Goal: Task Accomplishment & Management: Use online tool/utility

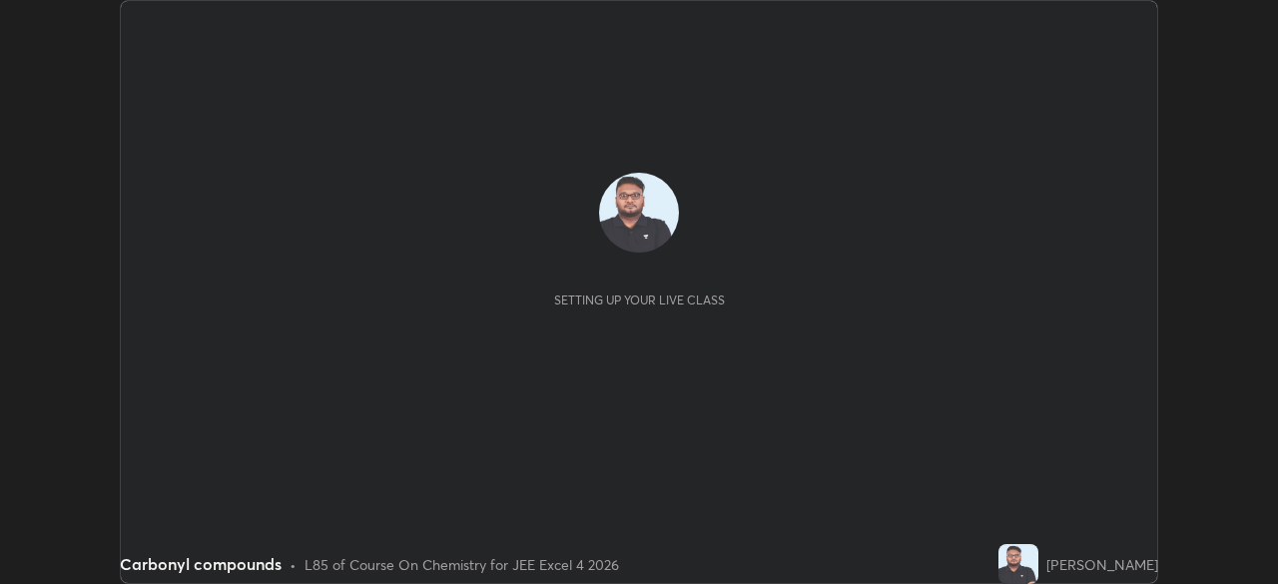
scroll to position [584, 1277]
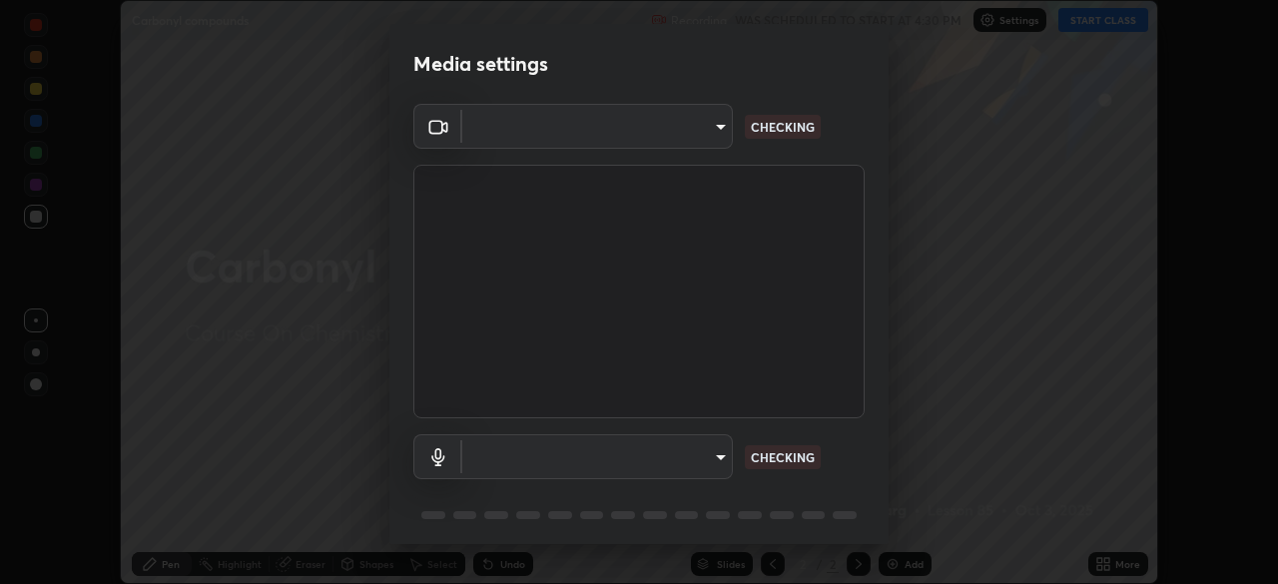
type input "f44939252cec670a7c81aafead478e6b9f15b20a1b8f1ae8dba2619045631b1c"
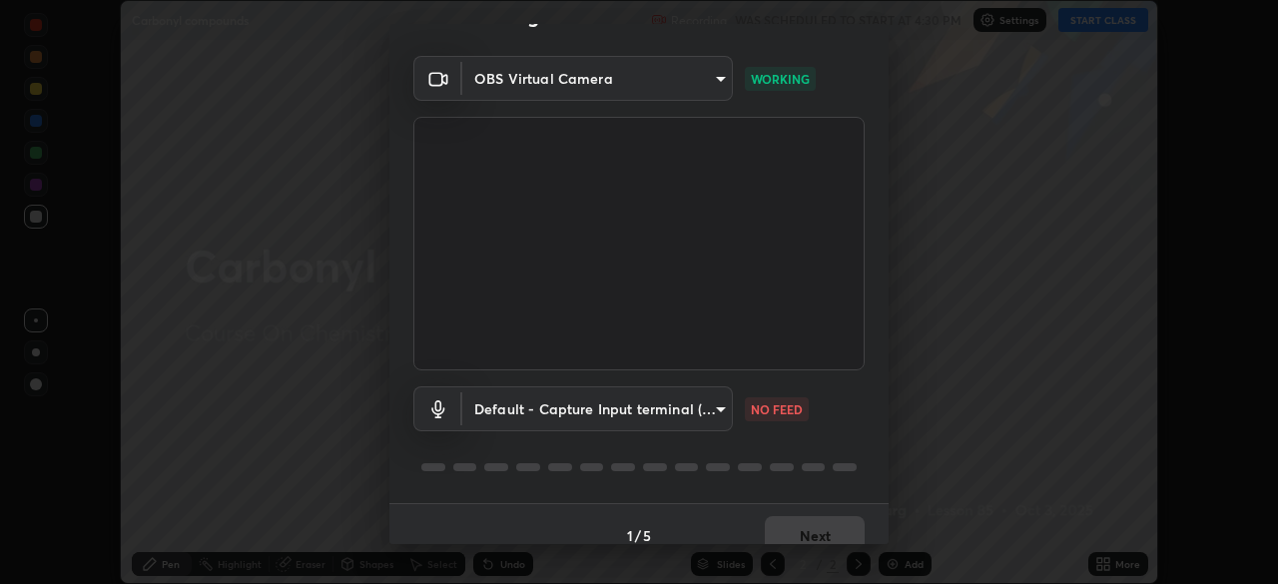
scroll to position [71, 0]
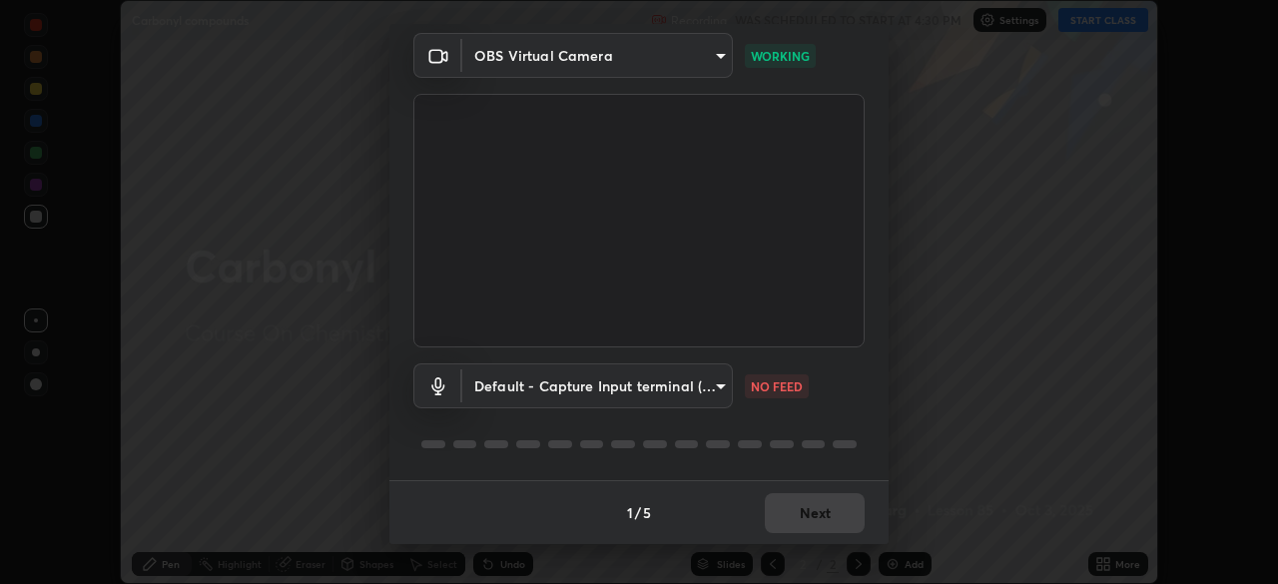
click at [682, 393] on body "Erase all Carbonyl compounds Recording WAS SCHEDULED TO START AT 4:30 PM Settin…" at bounding box center [639, 292] width 1278 height 584
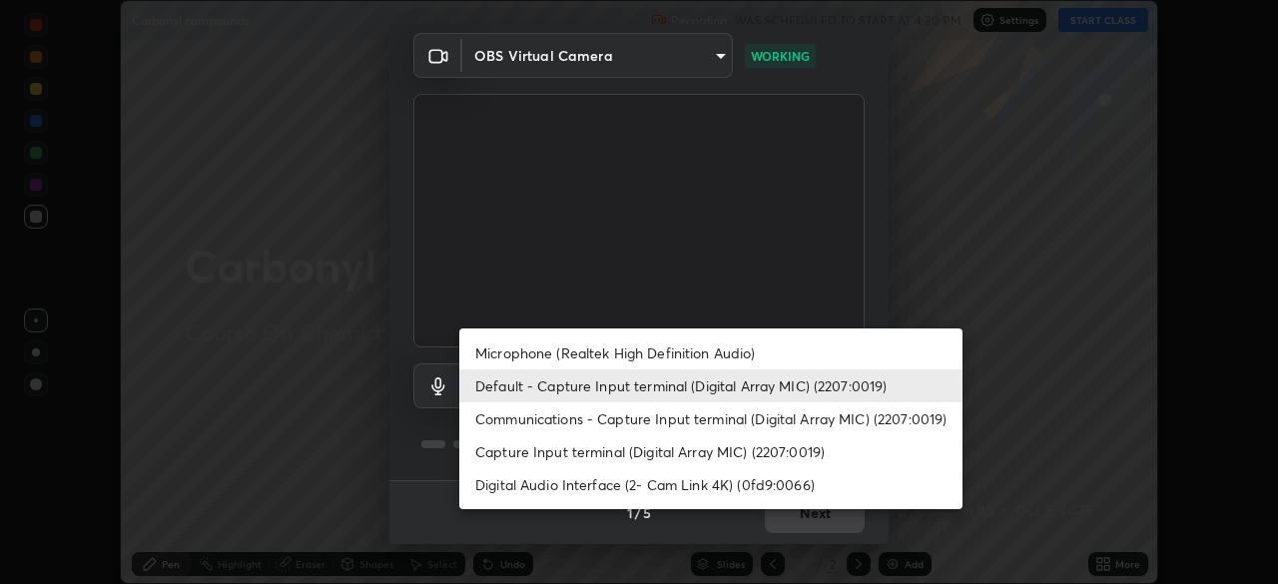
click at [596, 412] on li "Communications - Capture Input terminal (Digital Array MIC) (2207:0019)" at bounding box center [710, 418] width 503 height 33
type input "communications"
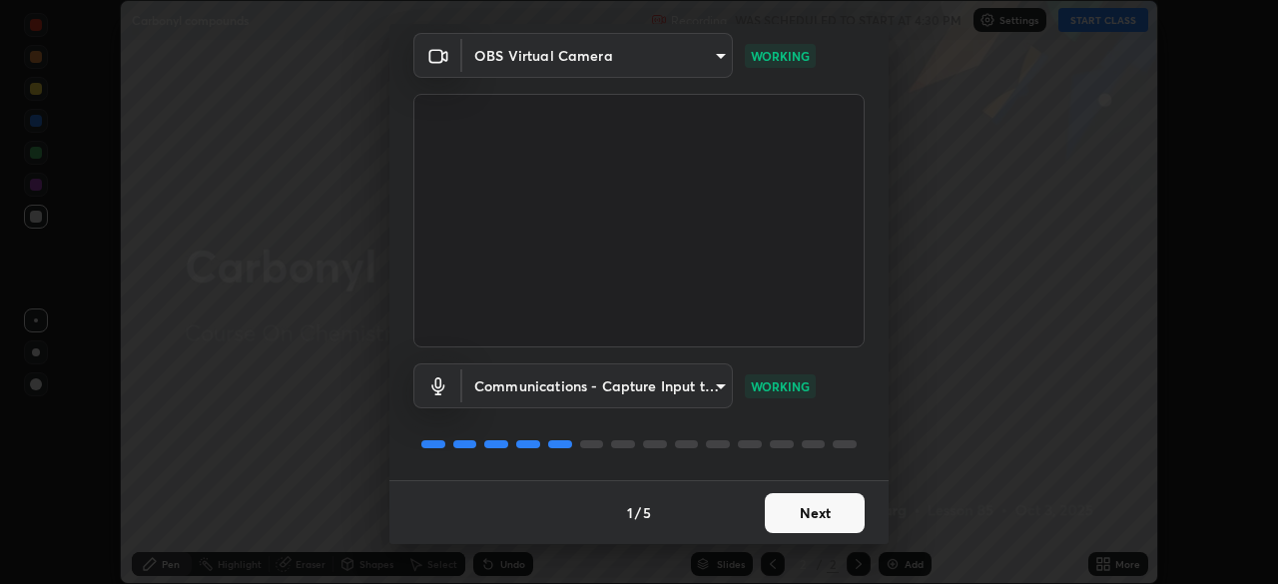
click at [787, 525] on button "Next" at bounding box center [815, 513] width 100 height 40
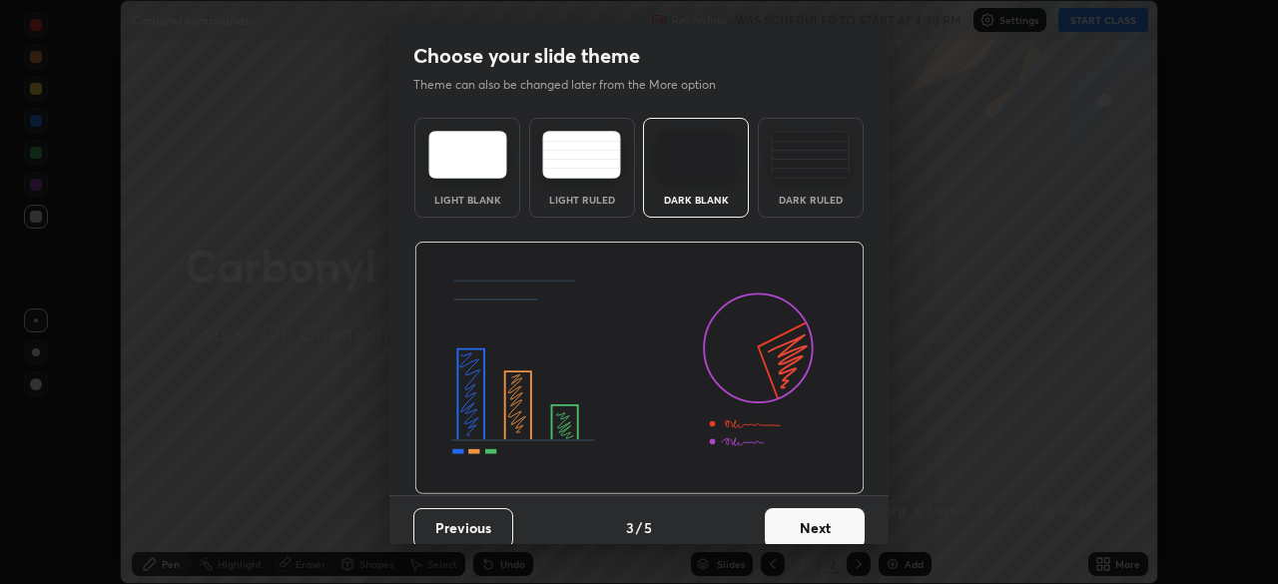
click at [784, 513] on button "Next" at bounding box center [815, 528] width 100 height 40
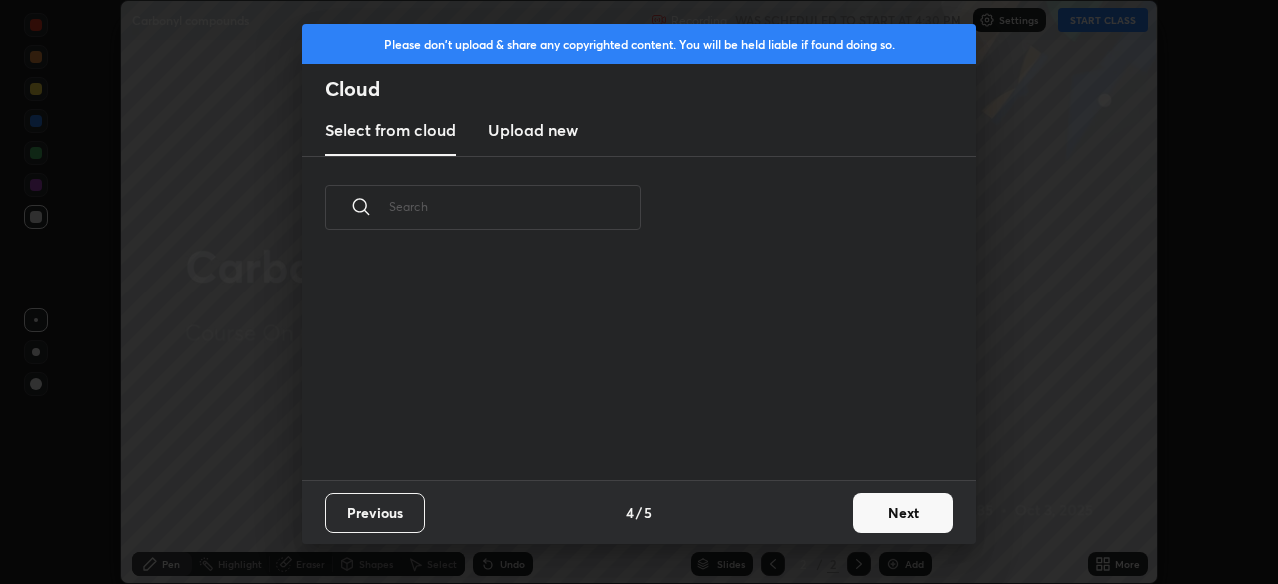
click at [779, 520] on div "Previous 4 / 5 Next" at bounding box center [639, 512] width 675 height 64
click at [779, 519] on div "Previous 4 / 5 Next" at bounding box center [639, 512] width 675 height 64
click at [882, 508] on button "Next" at bounding box center [903, 513] width 100 height 40
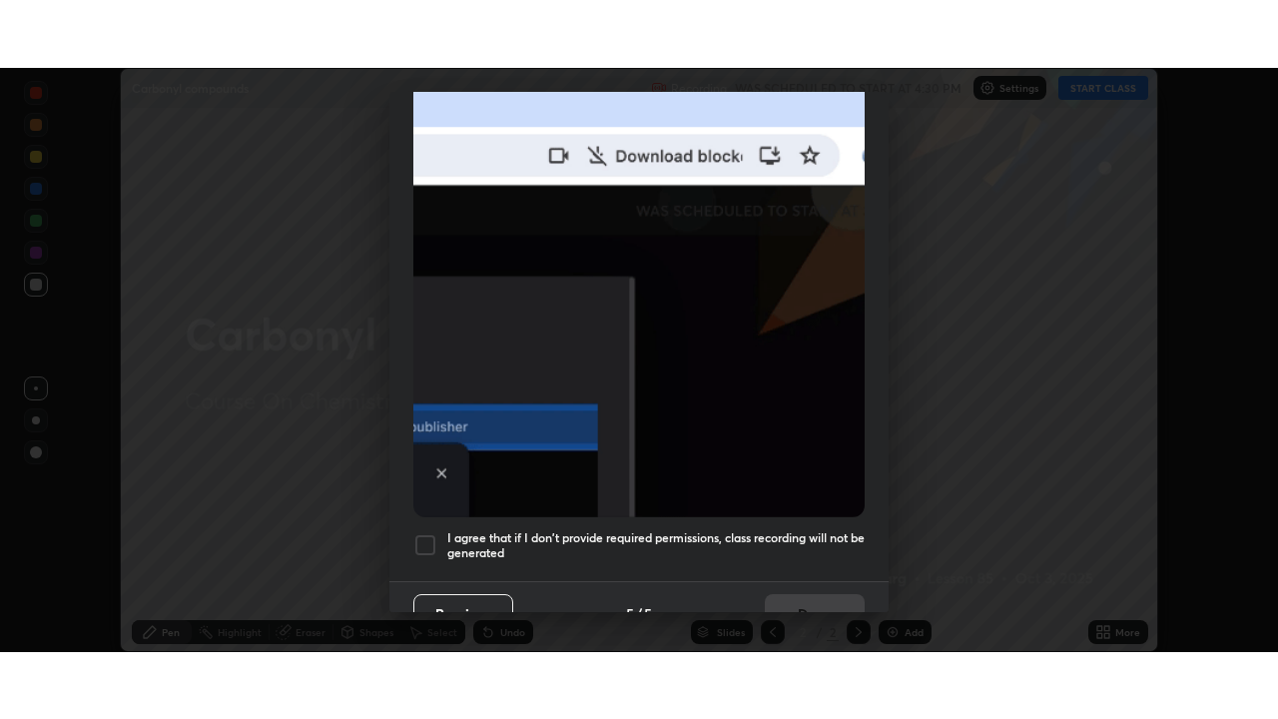
scroll to position [478, 0]
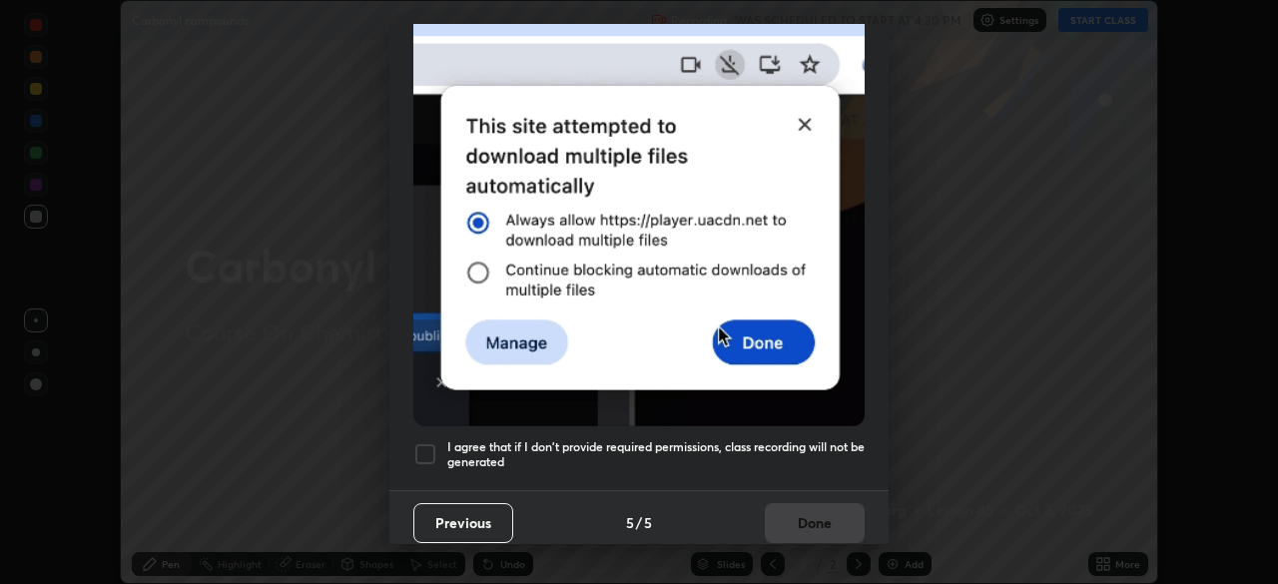
click at [421, 451] on div at bounding box center [425, 454] width 24 height 24
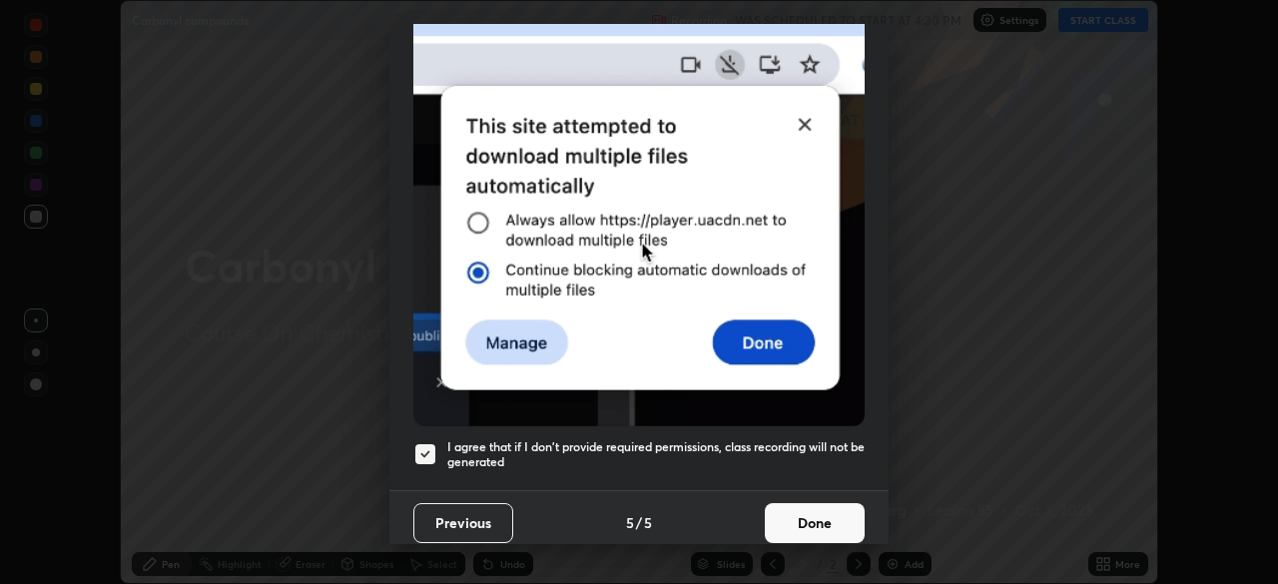
click at [765, 511] on button "Done" at bounding box center [815, 523] width 100 height 40
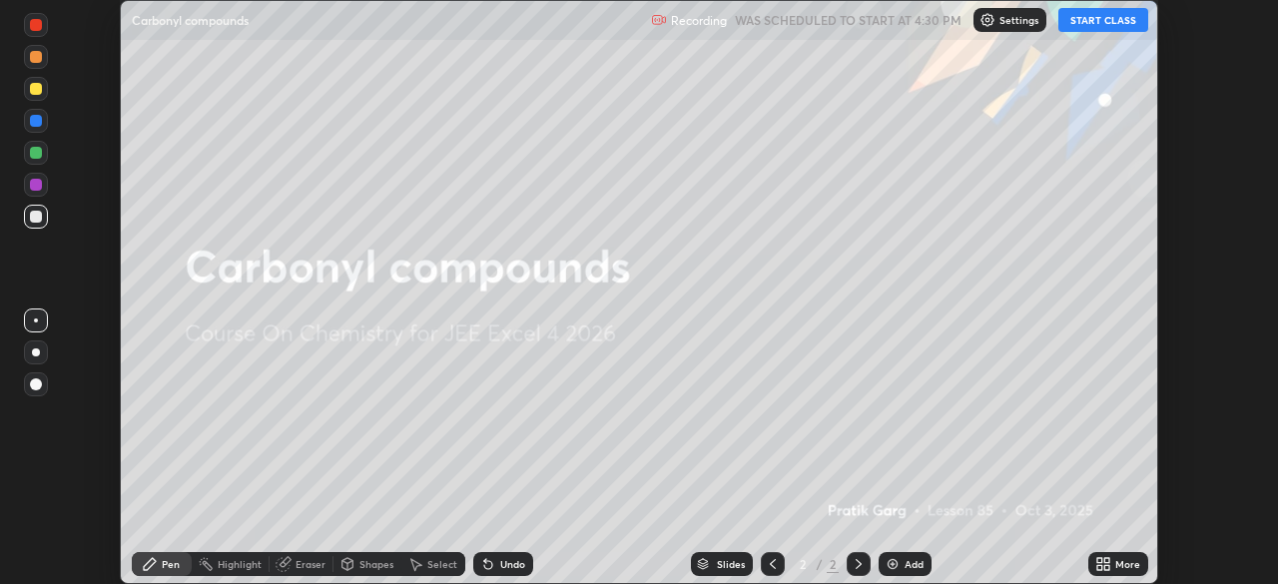
click at [1073, 22] on button "START CLASS" at bounding box center [1104, 20] width 90 height 24
click at [1102, 562] on icon at bounding box center [1100, 560] width 5 height 5
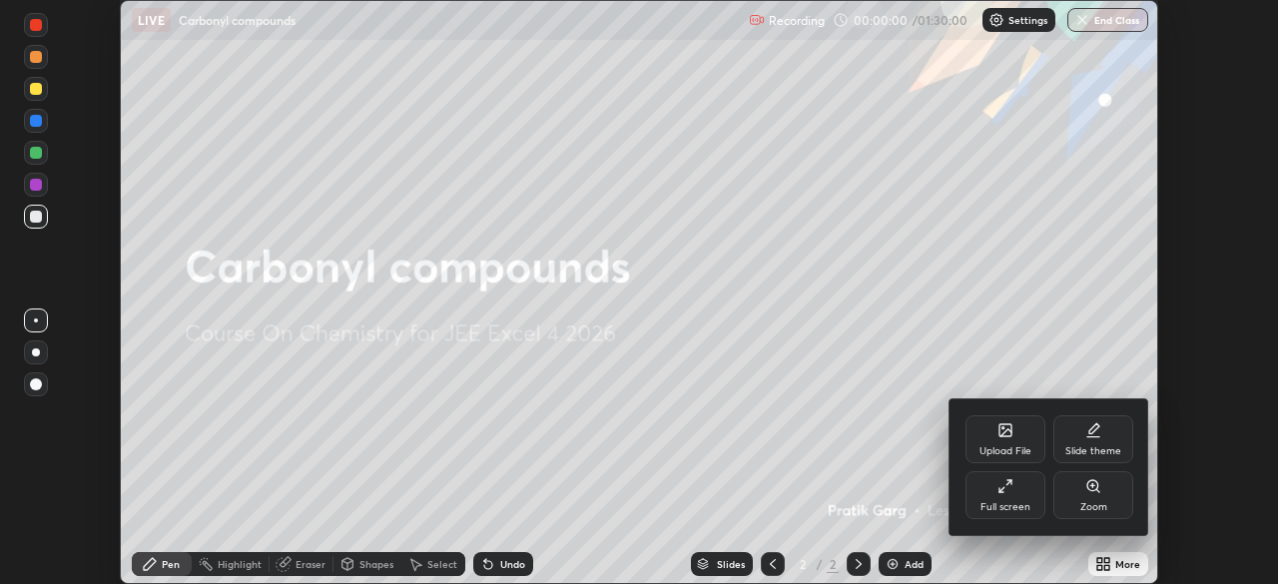
click at [1002, 489] on icon at bounding box center [1002, 489] width 5 height 5
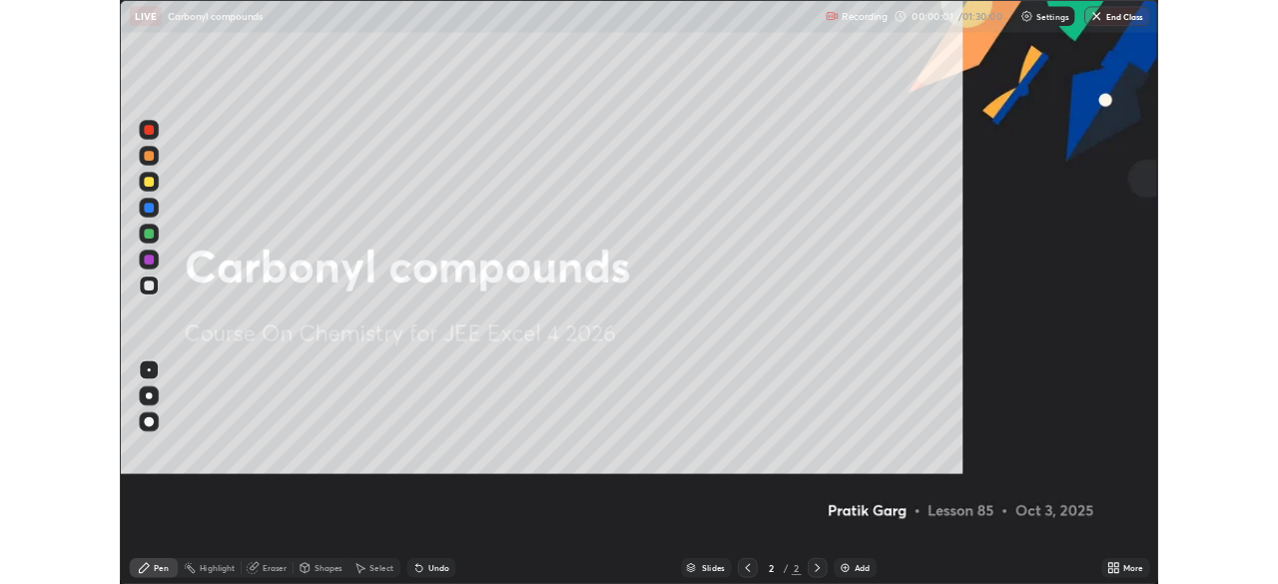
scroll to position [719, 1278]
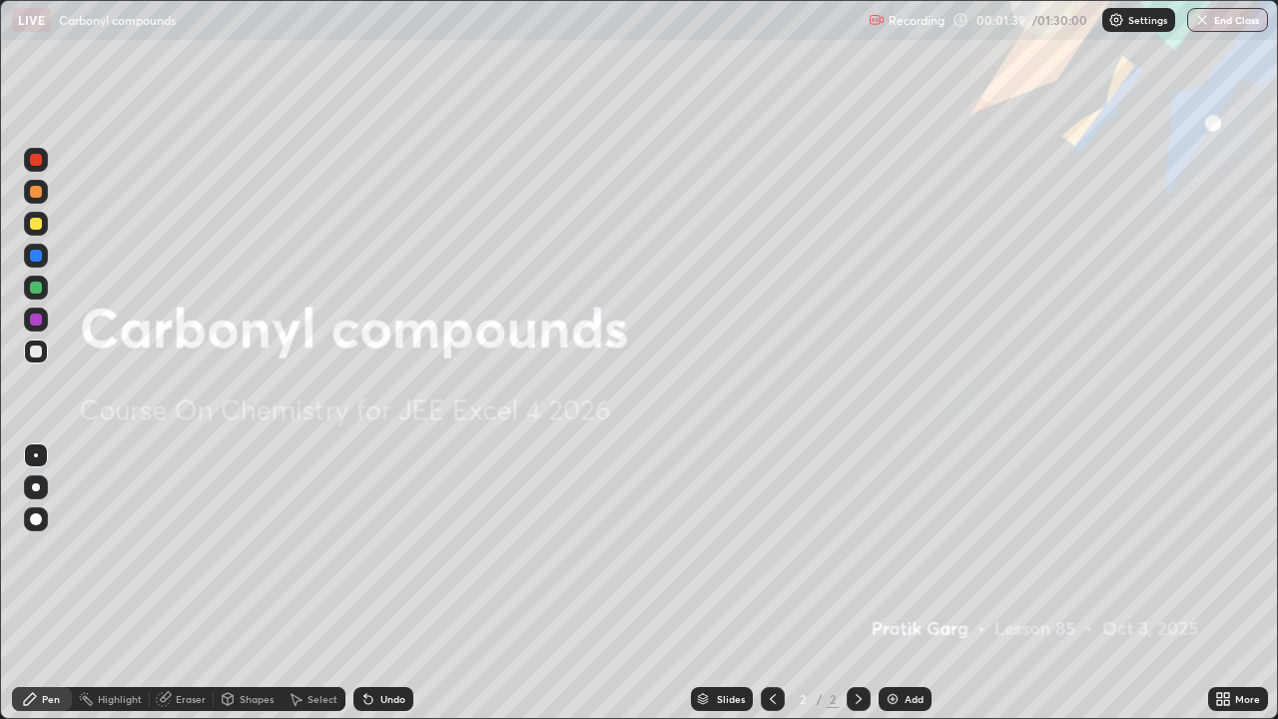
click at [896, 583] on img at bounding box center [893, 699] width 16 height 16
click at [896, 583] on div "Add" at bounding box center [905, 699] width 53 height 24
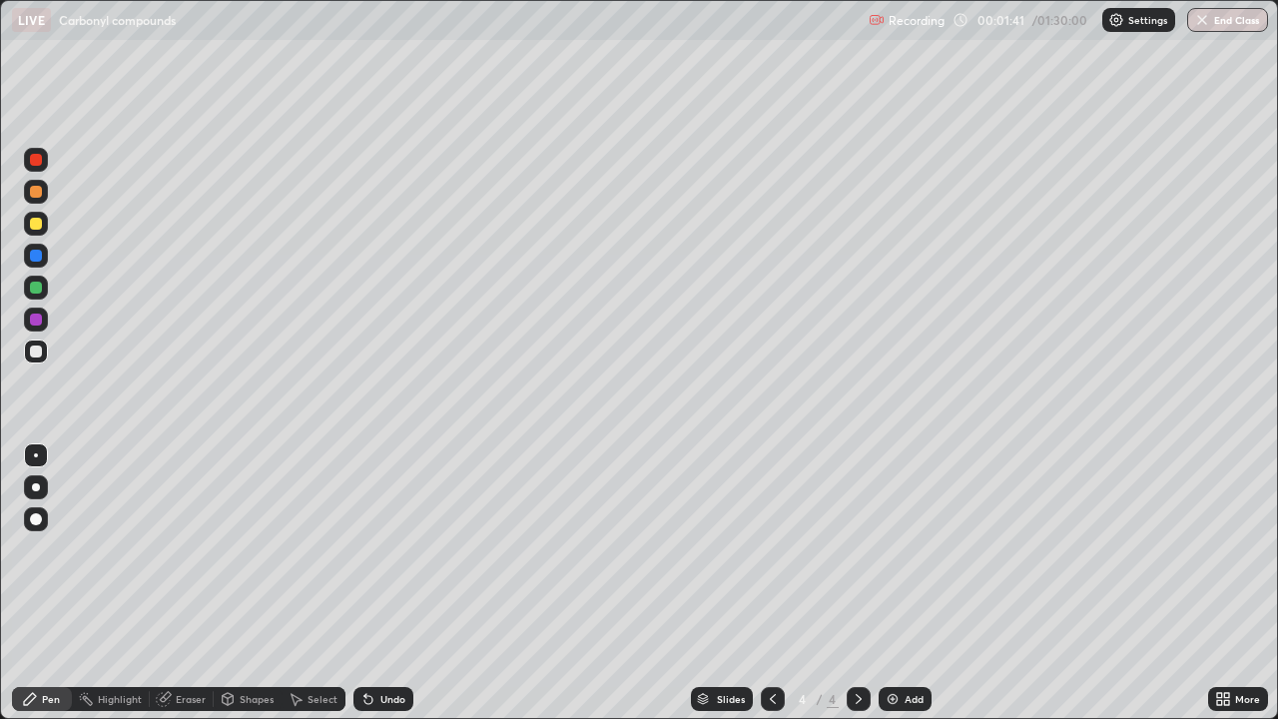
click at [37, 192] on div at bounding box center [36, 192] width 12 height 12
click at [35, 231] on div at bounding box center [36, 224] width 24 height 24
click at [44, 196] on div at bounding box center [36, 192] width 24 height 24
click at [200, 583] on div "Eraser" at bounding box center [191, 699] width 30 height 10
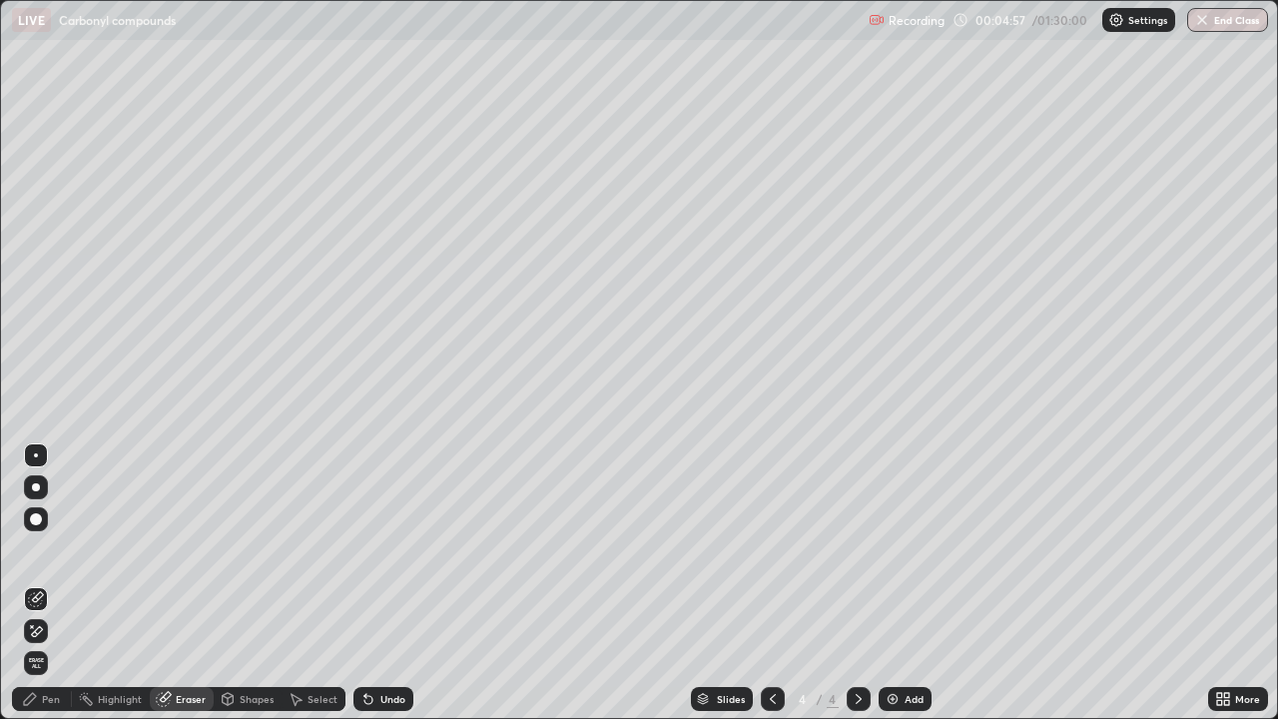
click at [55, 583] on div "Pen" at bounding box center [42, 699] width 60 height 24
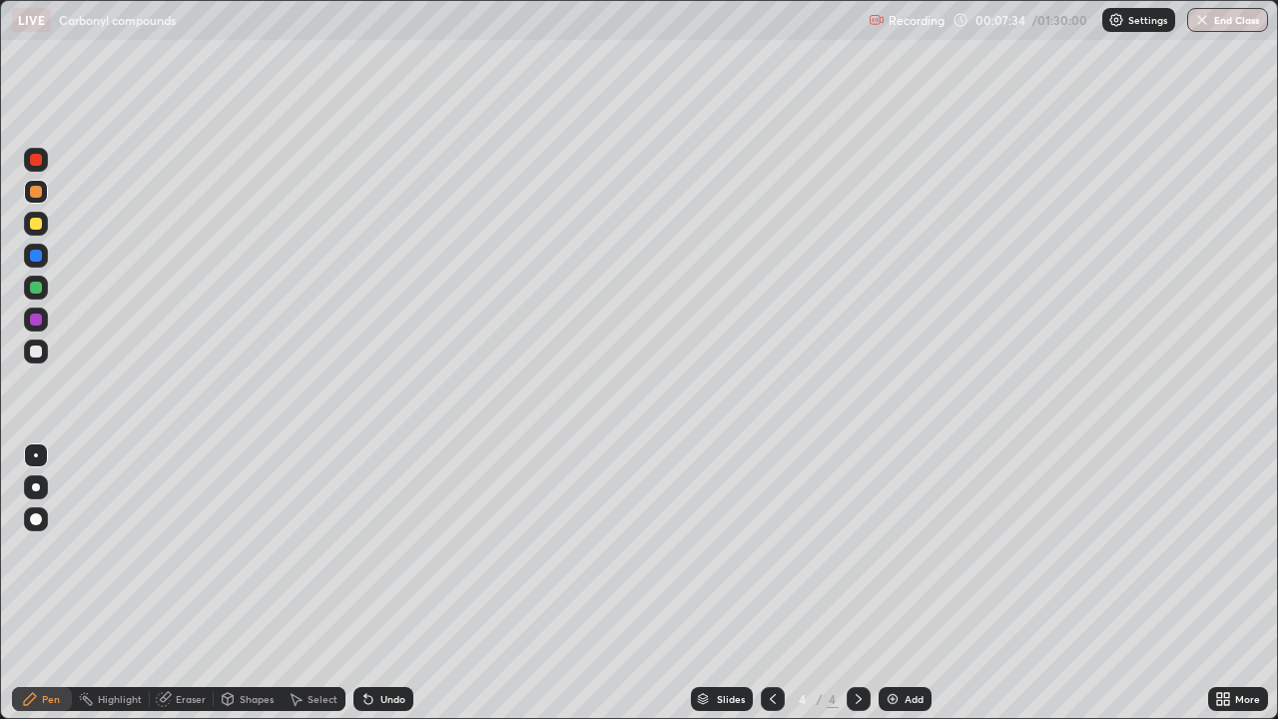
click at [913, 583] on div "Add" at bounding box center [905, 699] width 53 height 24
click at [43, 253] on div at bounding box center [36, 256] width 24 height 24
click at [376, 583] on div "Undo" at bounding box center [384, 699] width 60 height 24
click at [367, 583] on div "Undo" at bounding box center [384, 699] width 60 height 24
click at [361, 583] on icon at bounding box center [369, 699] width 16 height 16
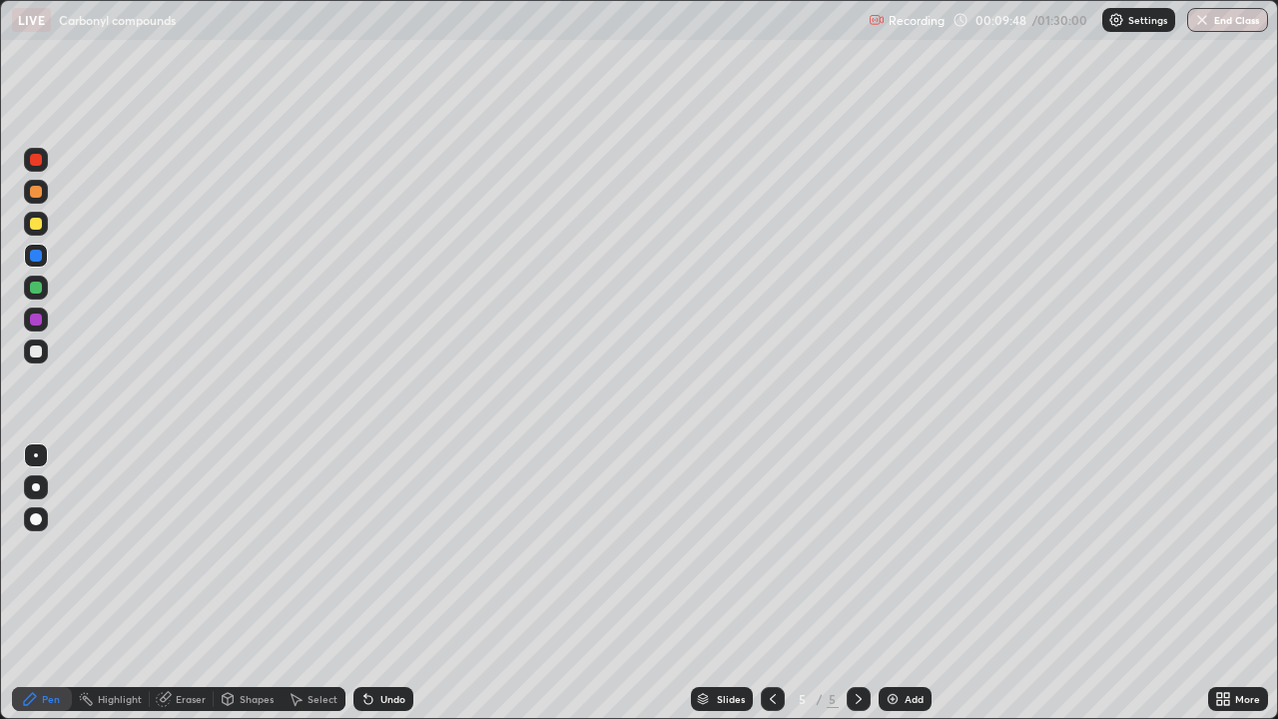
click at [365, 583] on icon at bounding box center [369, 700] width 8 height 8
click at [366, 583] on icon at bounding box center [369, 700] width 8 height 8
click at [358, 583] on div "Undo" at bounding box center [384, 699] width 60 height 24
click at [916, 583] on div "Add" at bounding box center [914, 699] width 19 height 10
click at [42, 199] on div at bounding box center [36, 192] width 24 height 24
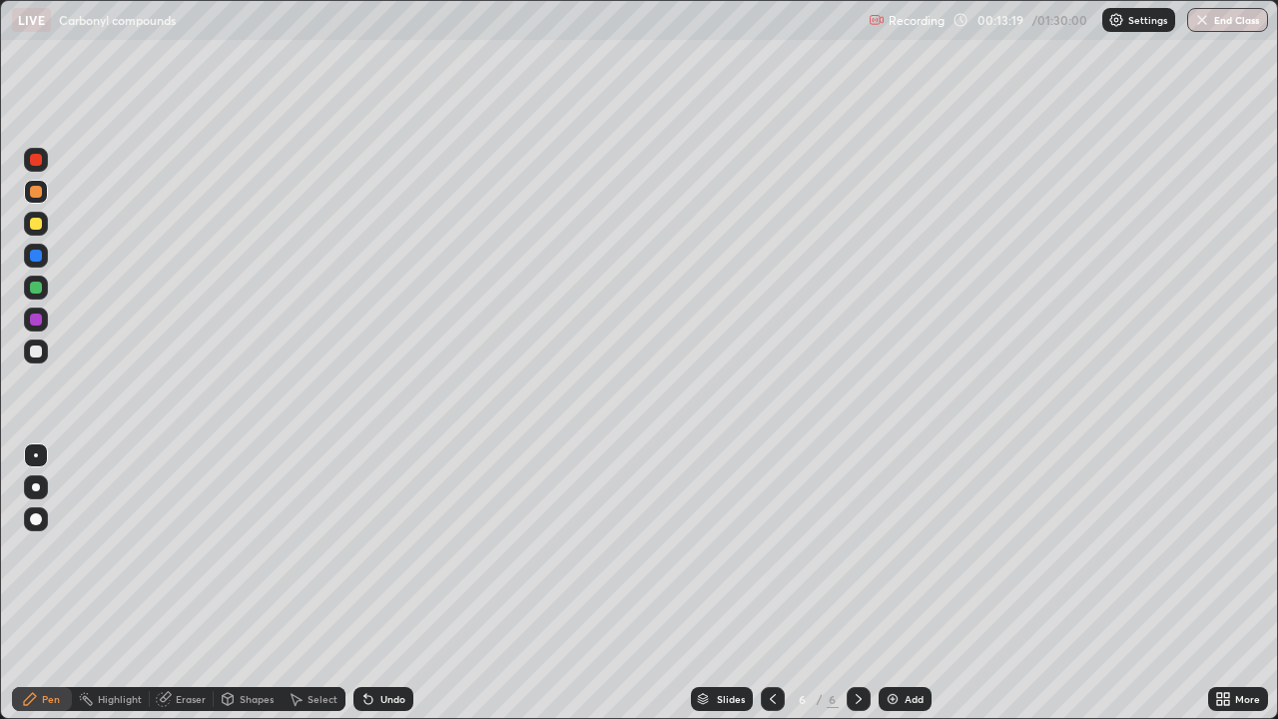
click at [380, 583] on div "Undo" at bounding box center [392, 699] width 25 height 10
click at [26, 282] on div at bounding box center [36, 288] width 24 height 24
click at [35, 583] on div "Pen" at bounding box center [42, 699] width 60 height 24
click at [383, 583] on div "Undo" at bounding box center [384, 699] width 60 height 24
click at [918, 583] on div "Add" at bounding box center [914, 699] width 19 height 10
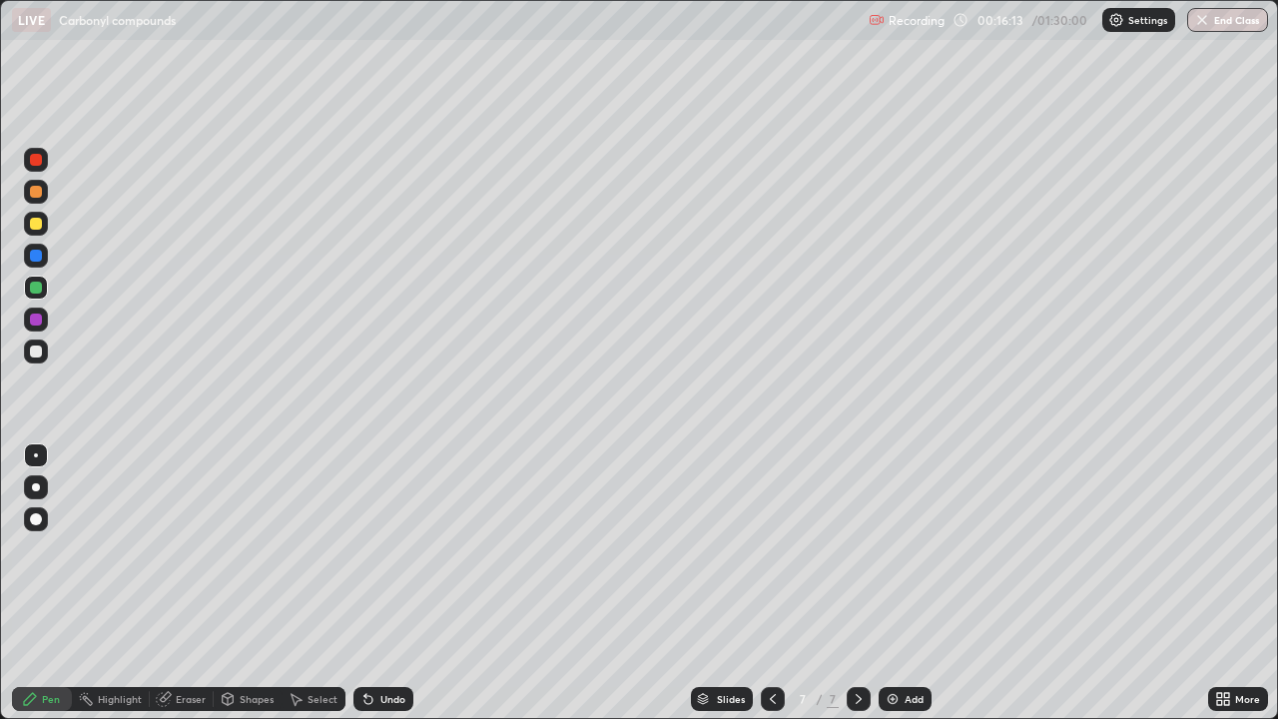
click at [37, 224] on div at bounding box center [36, 224] width 12 height 12
click at [187, 583] on div "Eraser" at bounding box center [191, 699] width 30 height 10
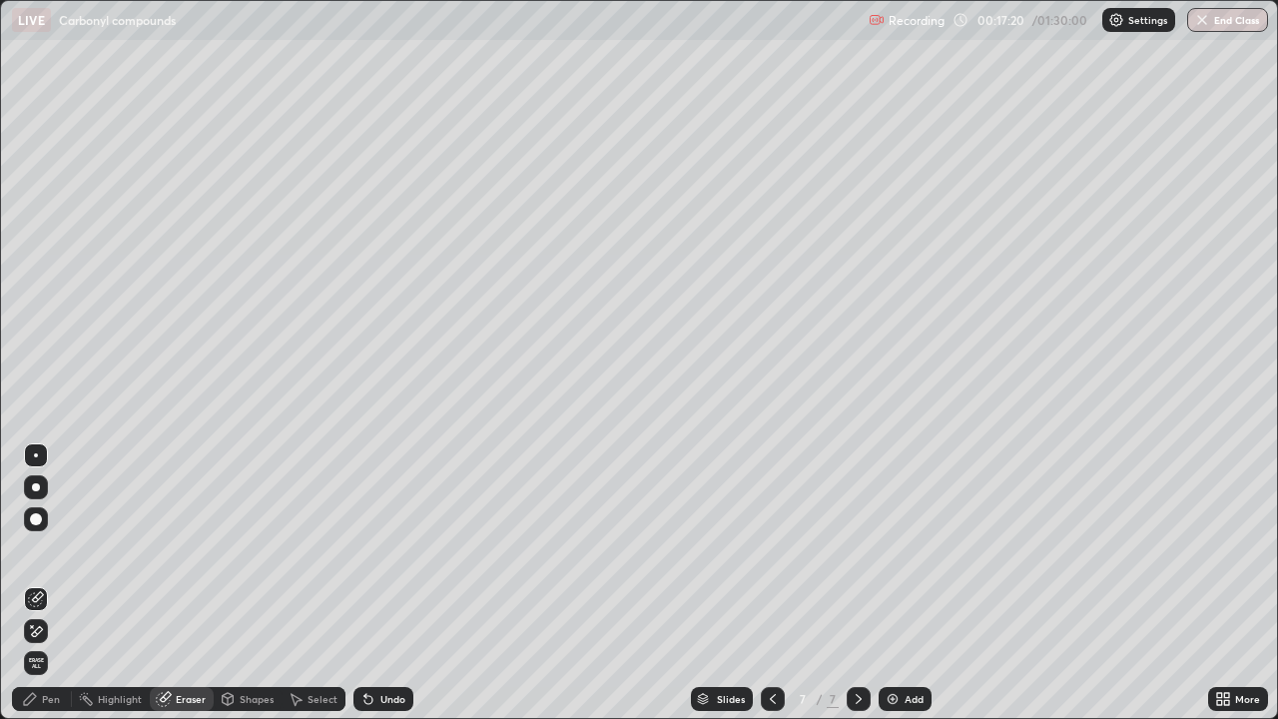
click at [41, 583] on div "Pen" at bounding box center [42, 699] width 60 height 24
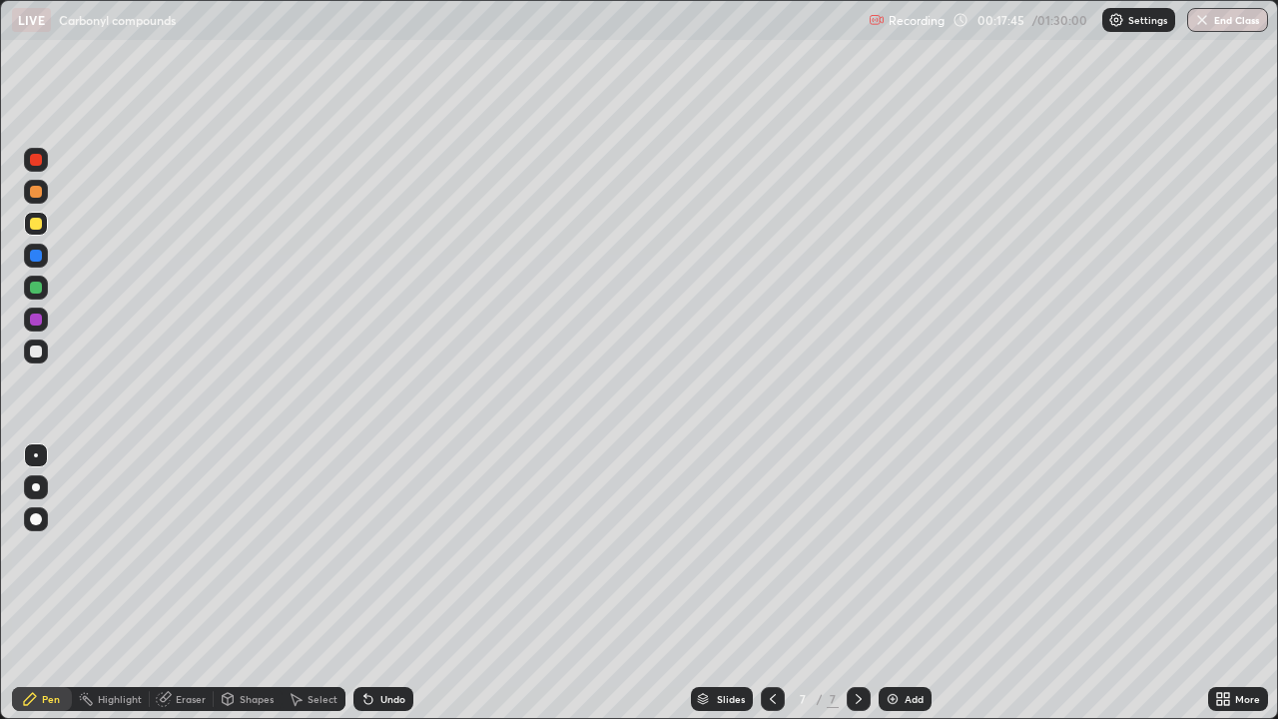
click at [30, 258] on div at bounding box center [36, 256] width 12 height 12
click at [771, 583] on icon at bounding box center [773, 699] width 16 height 16
click at [860, 583] on div at bounding box center [859, 699] width 24 height 24
click at [906, 583] on div "Add" at bounding box center [914, 699] width 19 height 10
click at [38, 196] on div at bounding box center [36, 192] width 12 height 12
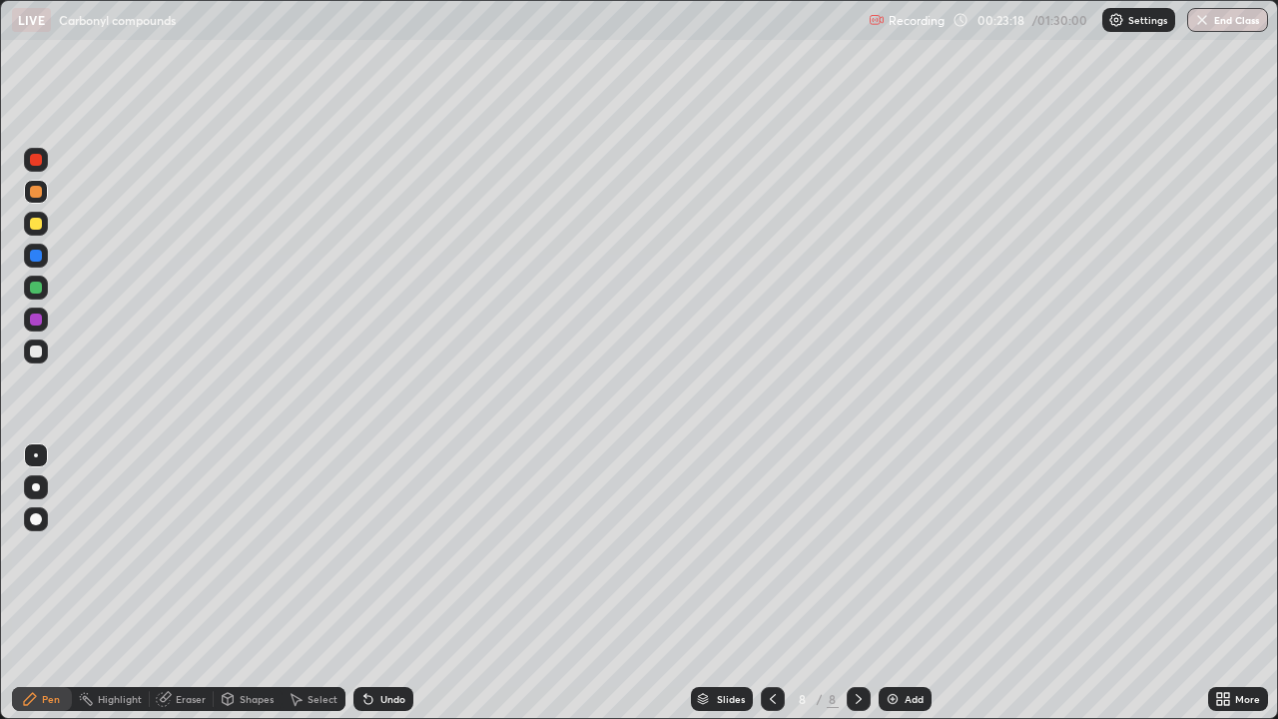
click at [386, 583] on div "Undo" at bounding box center [384, 699] width 60 height 24
click at [388, 583] on div "Undo" at bounding box center [392, 699] width 25 height 10
click at [249, 583] on div "Shapes" at bounding box center [257, 699] width 34 height 10
click at [192, 583] on div "Eraser" at bounding box center [191, 699] width 30 height 10
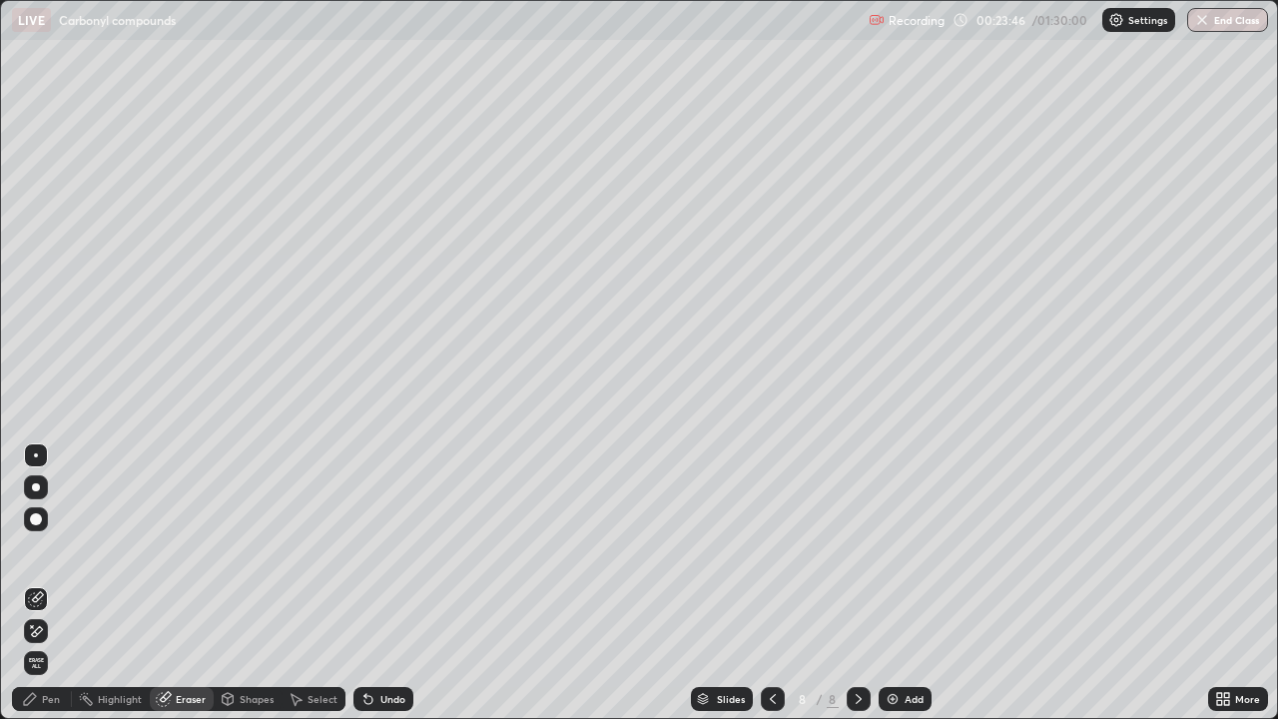
click at [251, 583] on div "Shapes" at bounding box center [248, 699] width 68 height 24
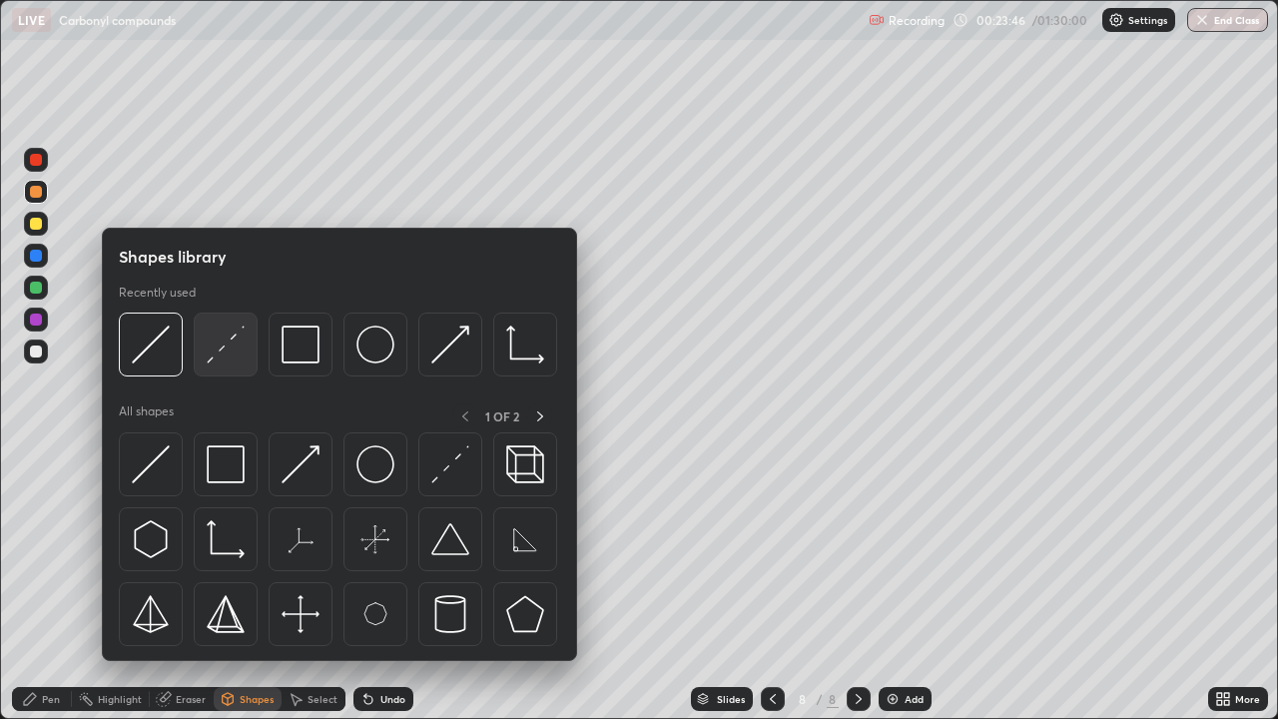
click at [232, 345] on img at bounding box center [226, 345] width 38 height 38
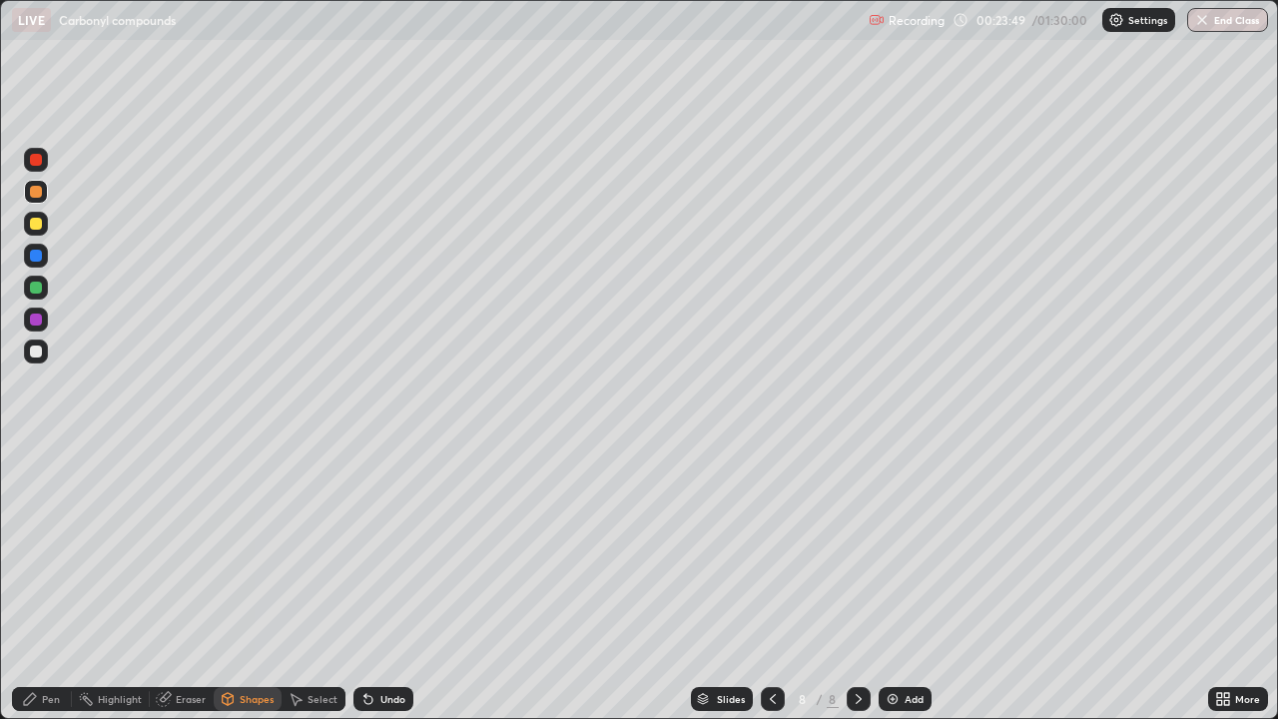
click at [48, 583] on div "Pen" at bounding box center [42, 699] width 60 height 24
click at [914, 583] on div "Add" at bounding box center [914, 699] width 19 height 10
click at [38, 257] on div at bounding box center [36, 256] width 12 height 12
click at [35, 225] on div at bounding box center [36, 224] width 12 height 12
click at [1224, 583] on icon at bounding box center [1223, 699] width 16 height 16
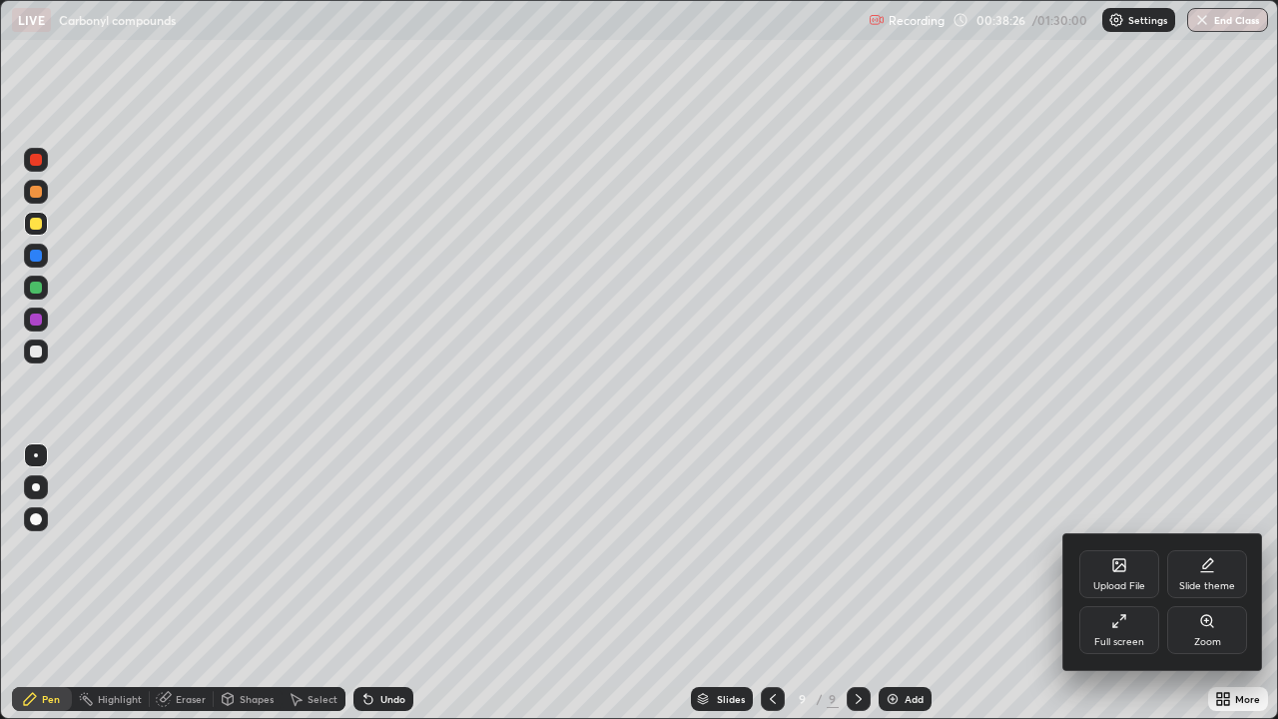
click at [1120, 583] on div "Full screen" at bounding box center [1120, 630] width 80 height 48
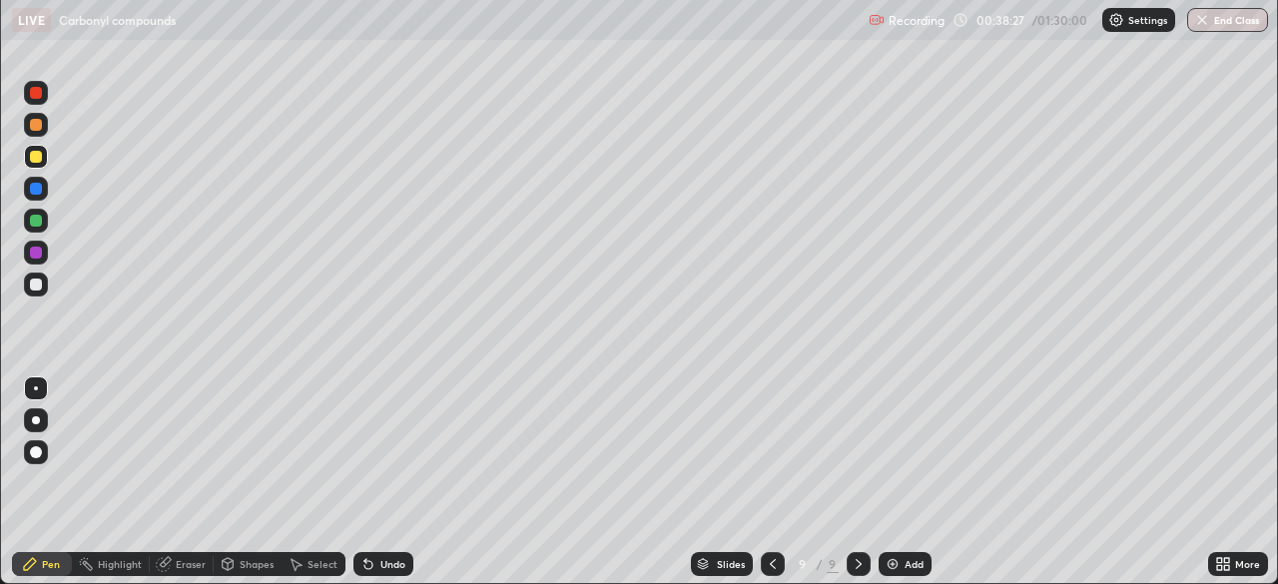
scroll to position [99281, 98587]
